Goal: Navigation & Orientation: Find specific page/section

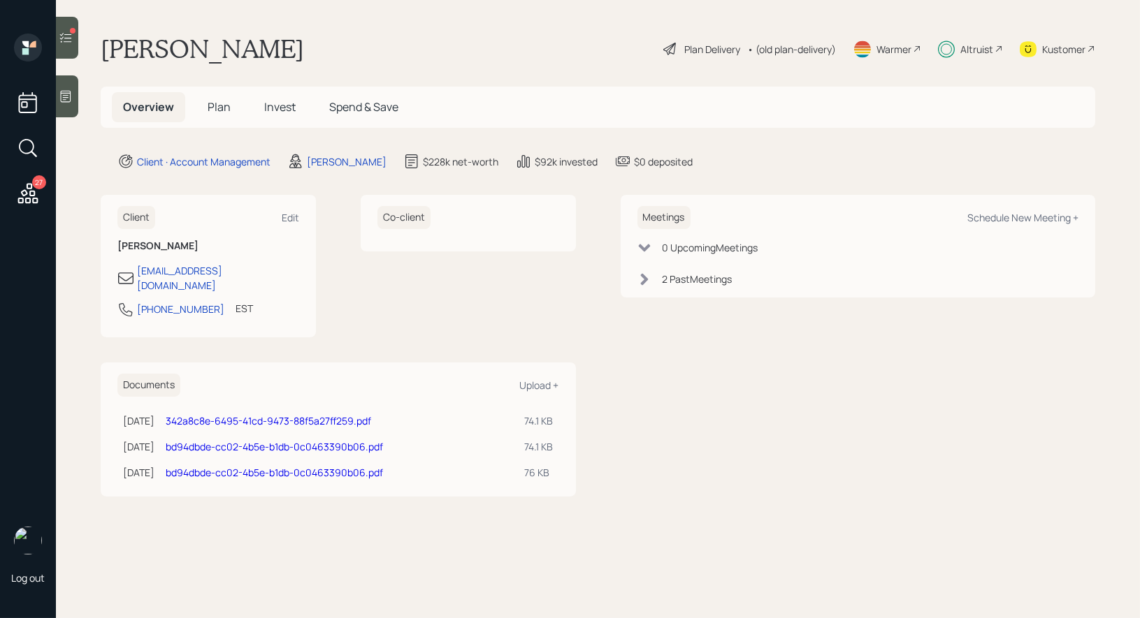
click at [282, 108] on span "Invest" at bounding box center [279, 106] width 31 height 15
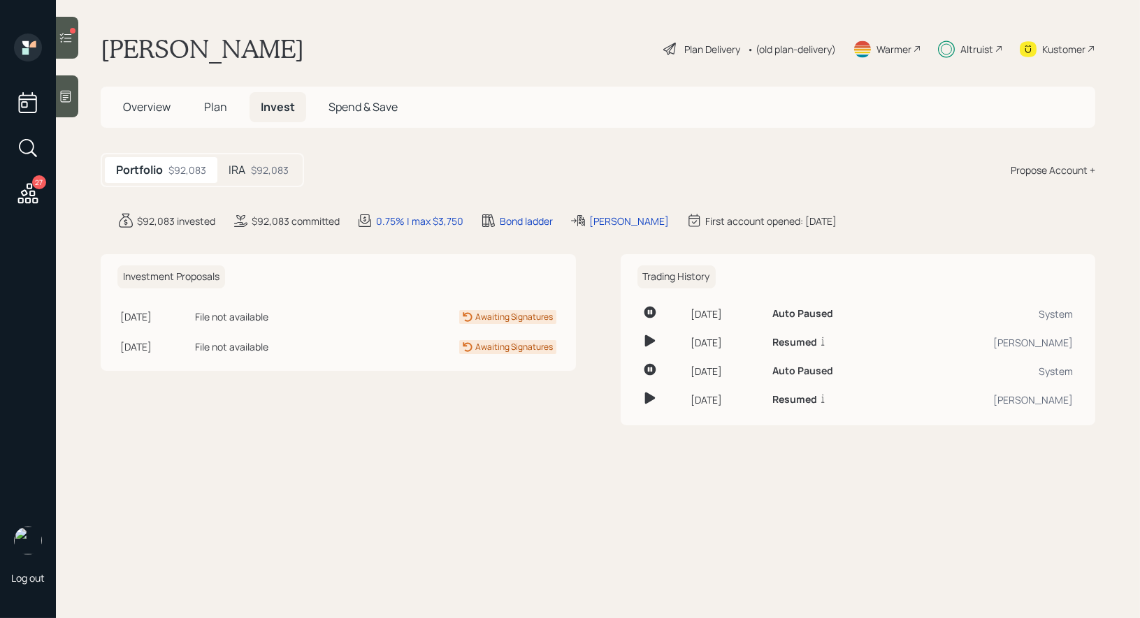
click at [263, 170] on div "$92,083" at bounding box center [270, 170] width 38 height 15
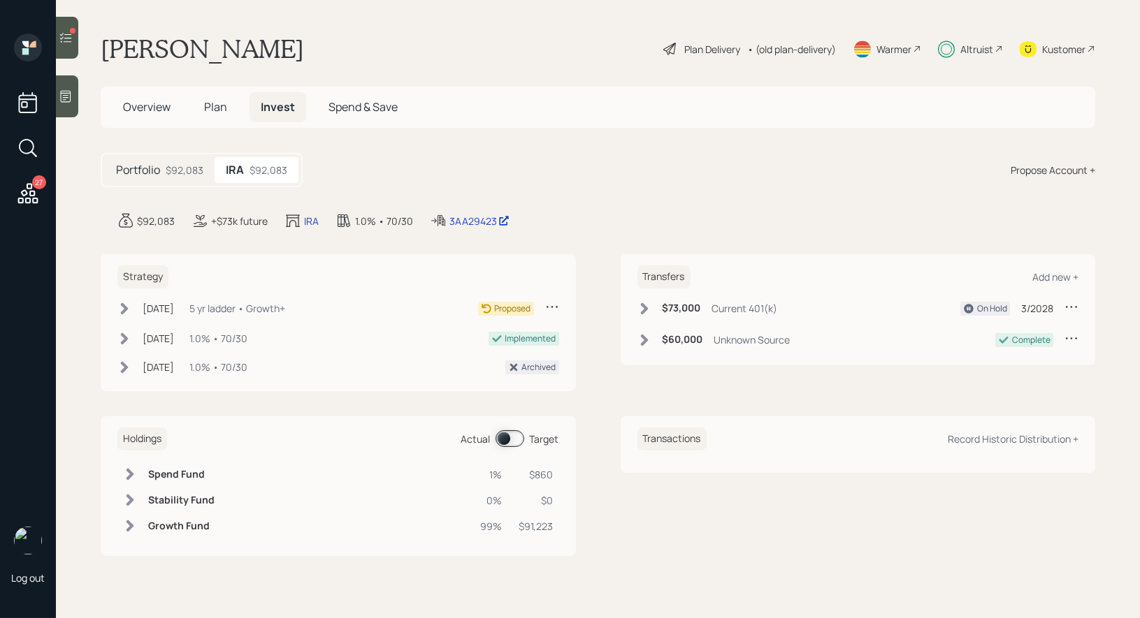
click at [217, 103] on span "Plan" at bounding box center [215, 106] width 23 height 15
